Goal: Find specific page/section: Find specific page/section

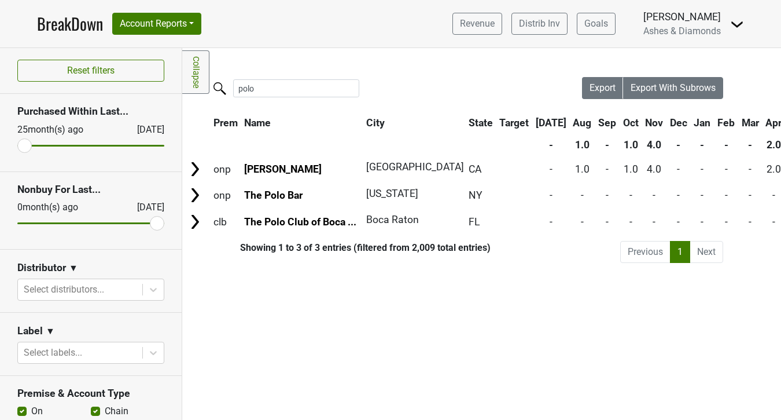
click at [69, 22] on link "BreakDown" at bounding box center [70, 24] width 66 height 24
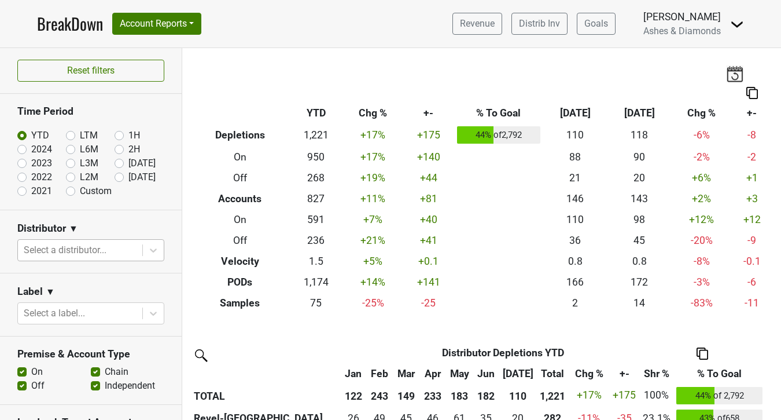
click at [99, 251] on div at bounding box center [80, 250] width 113 height 16
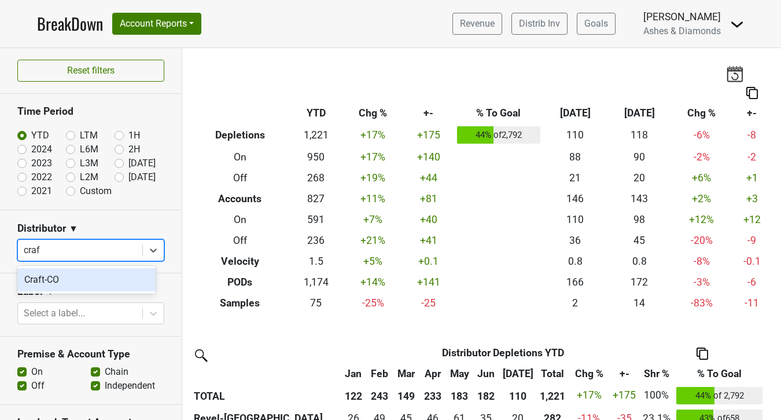
type input "craft"
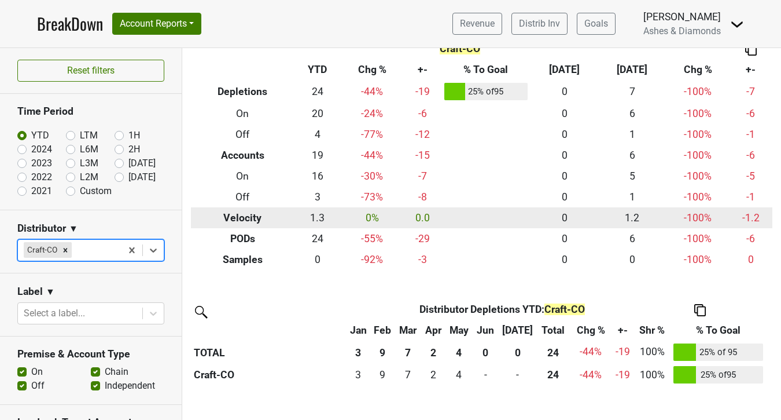
scroll to position [44, 0]
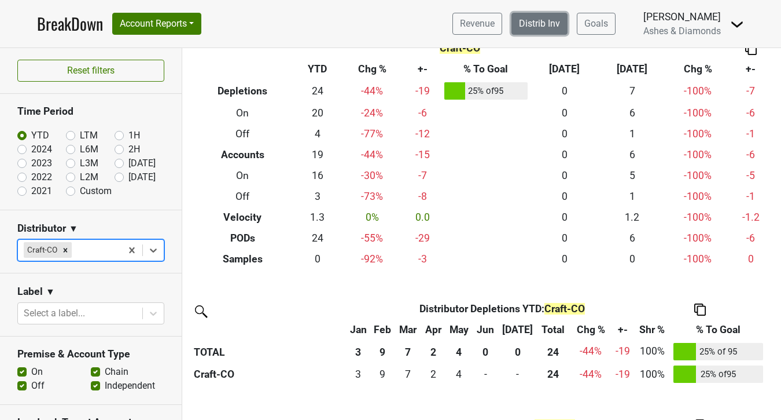
click at [552, 17] on link "Distrib Inv" at bounding box center [540, 24] width 56 height 22
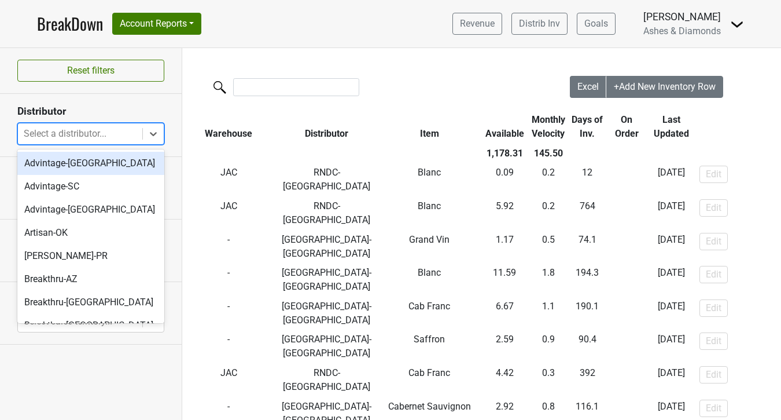
click at [100, 138] on div at bounding box center [80, 134] width 113 height 16
type input "co"
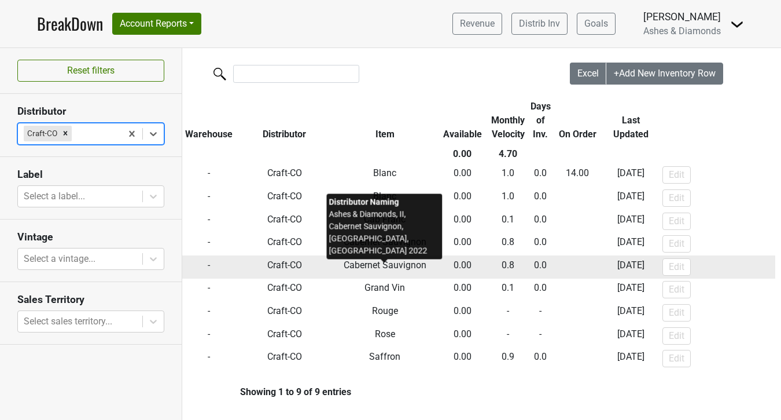
scroll to position [14, 0]
